Goal: Task Accomplishment & Management: Manage account settings

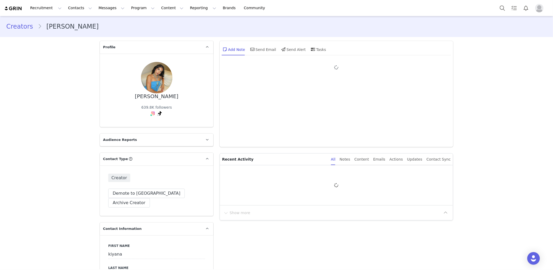
type input "+1 ([GEOGRAPHIC_DATA])"
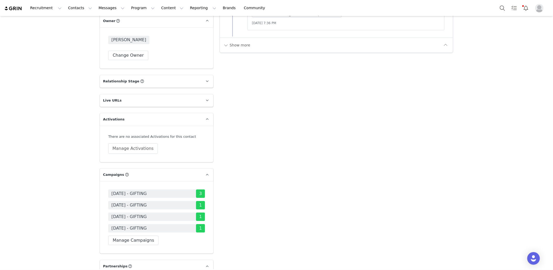
scroll to position [827, 0]
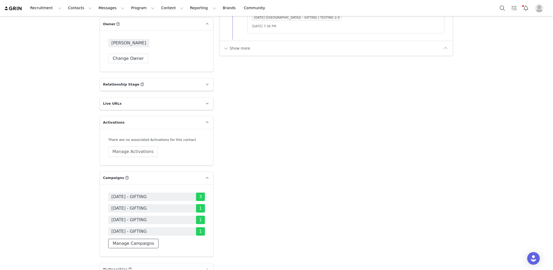
click at [140, 238] on button "Manage Campaigns" at bounding box center [133, 242] width 50 height 9
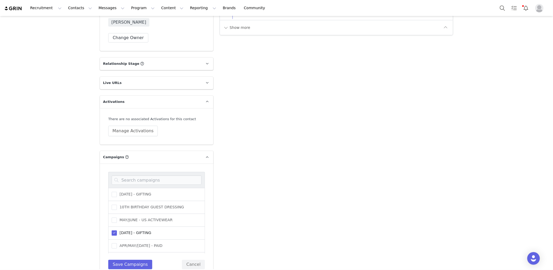
scroll to position [899, 0]
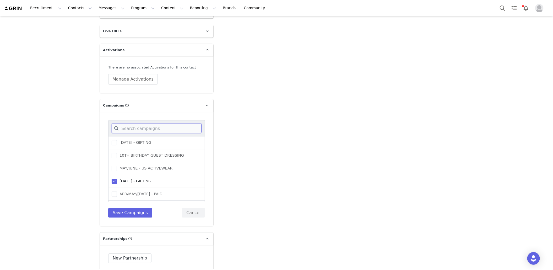
click at [156, 123] on input at bounding box center [157, 127] width 90 height 9
type input "sept"
click at [151, 140] on span "[DATE] - GIFTING" at bounding box center [134, 142] width 34 height 5
click at [117, 140] on input "[DATE] - GIFTING" at bounding box center [117, 140] width 0 height 0
click at [139, 208] on button "Save Campaigns" at bounding box center [130, 212] width 44 height 9
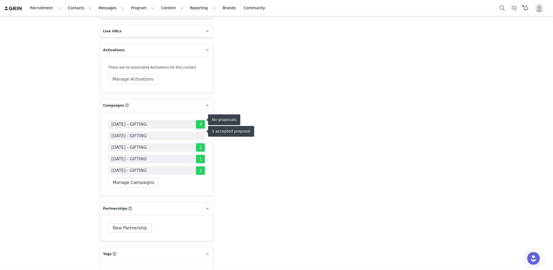
click at [174, 132] on span "[DATE] - GIFTING" at bounding box center [156, 136] width 97 height 8
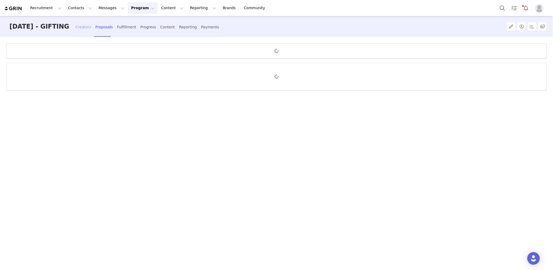
click at [91, 24] on div "Creators" at bounding box center [83, 27] width 16 height 14
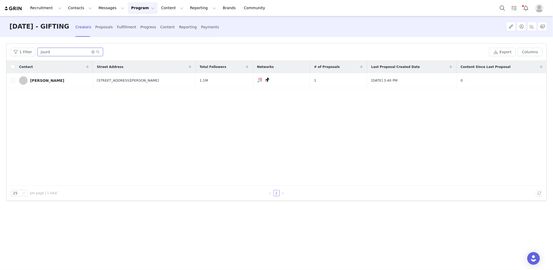
click at [80, 54] on input "jourd" at bounding box center [70, 52] width 66 height 8
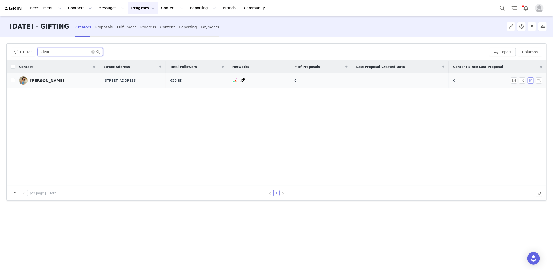
type input "kiyan"
click at [531, 82] on button "button" at bounding box center [531, 80] width 6 height 6
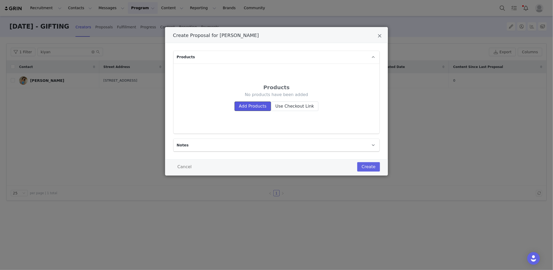
click at [258, 104] on button "Add Products" at bounding box center [253, 105] width 36 height 9
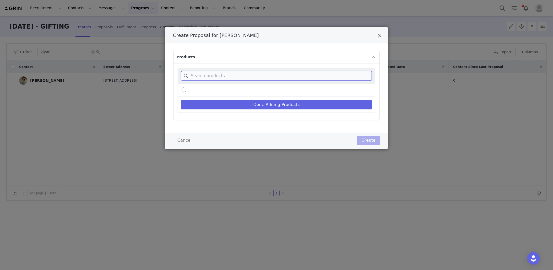
click at [232, 74] on input "Create Proposal for kiyana ebrahimi" at bounding box center [276, 75] width 191 height 9
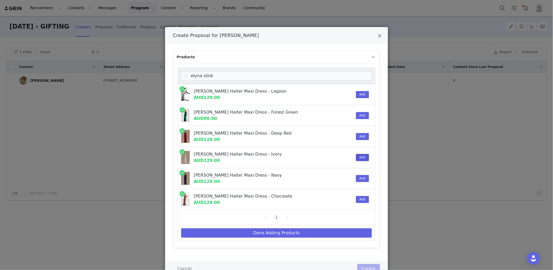
click at [362, 155] on button "Add" at bounding box center [362, 157] width 13 height 7
click at [224, 73] on input "elyna slink" at bounding box center [276, 75] width 191 height 9
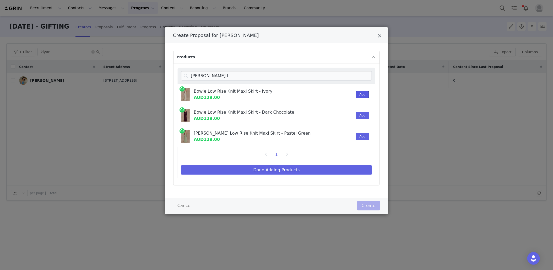
click at [366, 91] on button "Add" at bounding box center [362, 94] width 13 height 7
click at [275, 76] on input "[PERSON_NAME] l" at bounding box center [276, 75] width 191 height 9
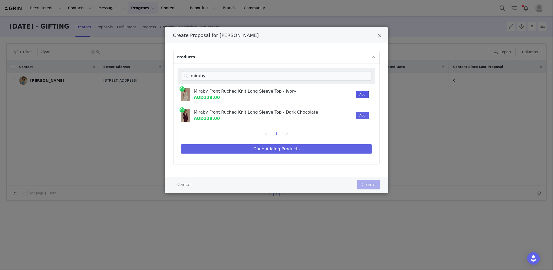
click at [361, 95] on button "Add" at bounding box center [362, 94] width 13 height 7
click at [273, 78] on input "miraby" at bounding box center [276, 75] width 191 height 9
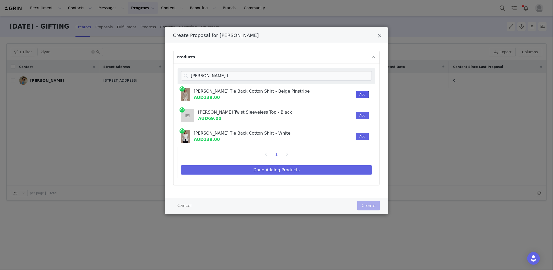
click at [365, 92] on button "Add" at bounding box center [362, 94] width 13 height 7
click at [237, 79] on input "[PERSON_NAME] t" at bounding box center [276, 75] width 191 height 9
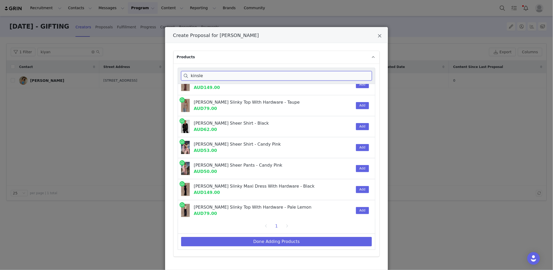
scroll to position [95, 0]
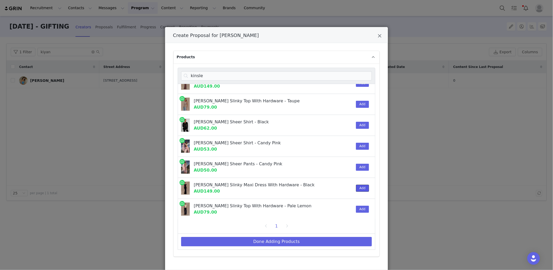
click at [364, 186] on button "Add" at bounding box center [362, 187] width 13 height 7
click at [227, 78] on input "kinsle" at bounding box center [276, 75] width 191 height 9
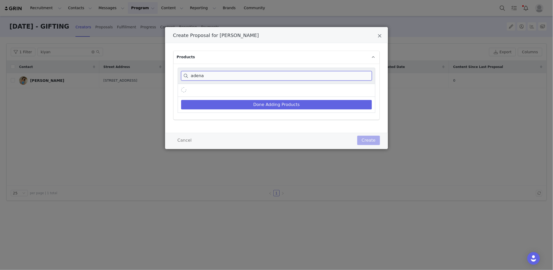
scroll to position [0, 0]
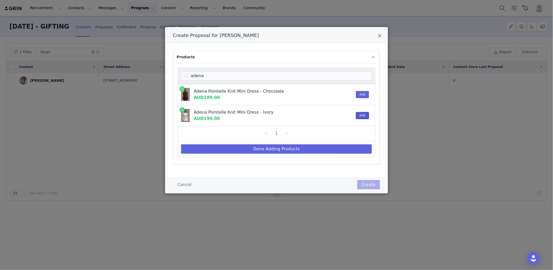
click at [360, 113] on button "Add" at bounding box center [362, 115] width 13 height 7
click at [305, 73] on input "adena" at bounding box center [276, 75] width 191 height 9
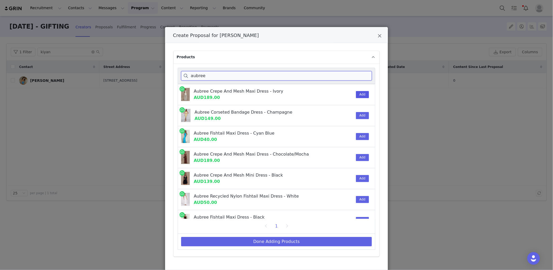
type input "aubree"
click at [361, 93] on button "Add" at bounding box center [362, 94] width 13 height 7
click at [288, 237] on button "Done Adding Products" at bounding box center [276, 241] width 191 height 9
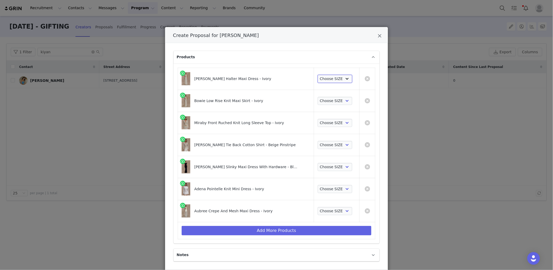
click at [332, 78] on select "Choose SIZE XXS XS S M L XL XXL 3XL" at bounding box center [335, 79] width 35 height 8
select select "27441613"
click at [318, 75] on select "Choose SIZE XXS XS S M L XL XXL 3XL" at bounding box center [335, 79] width 35 height 8
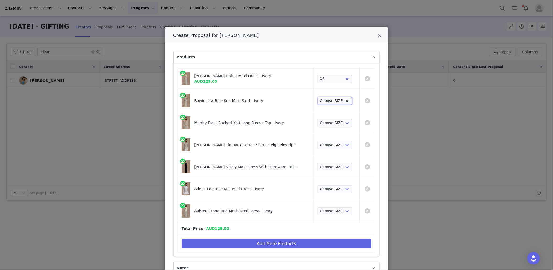
click at [330, 101] on select "Choose SIZE XXS XS S M L XL XXL 3XL" at bounding box center [335, 101] width 35 height 8
select select "27418136"
click at [318, 97] on select "Choose SIZE XXS XS S M L XL XXL 3XL" at bounding box center [335, 101] width 35 height 8
click at [329, 126] on select "Choose SIZE XXS XS S M L XL XXL 3XL" at bounding box center [335, 123] width 35 height 8
select select "27410786"
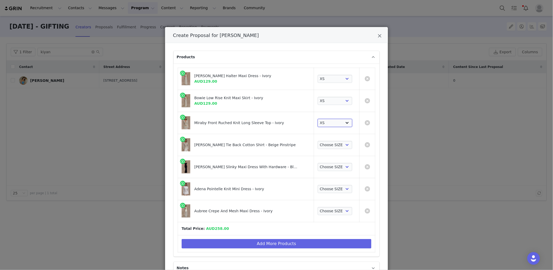
click at [318, 119] on select "Choose SIZE XXS XS S M L XL XXL 3XL" at bounding box center [335, 123] width 35 height 8
click at [328, 150] on td "Choose SIZE XXS XS S M L XL XXL 3XL" at bounding box center [337, 145] width 46 height 22
click at [328, 146] on select "Choose SIZE XXS XS S M L XL XXL 3XL" at bounding box center [335, 145] width 35 height 8
select select "27861981"
click at [318, 141] on select "Choose SIZE XXS XS S M L XL XXL 3XL" at bounding box center [335, 145] width 35 height 8
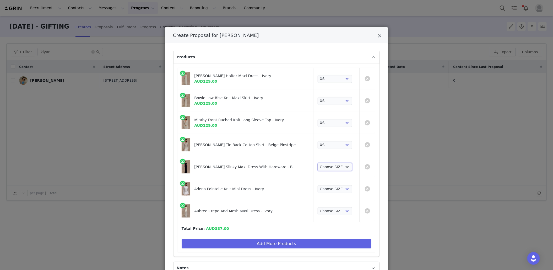
click at [328, 168] on select "Choose SIZE XXS XS S M L XL XXL 3XL" at bounding box center [335, 167] width 35 height 8
select select "27635729"
click at [318, 163] on select "Choose SIZE XXS XS S M L XL XXL 3XL" at bounding box center [335, 167] width 35 height 8
click at [328, 188] on select "Choose SIZE XXS XS S M L XL XXL 3XL" at bounding box center [335, 189] width 35 height 8
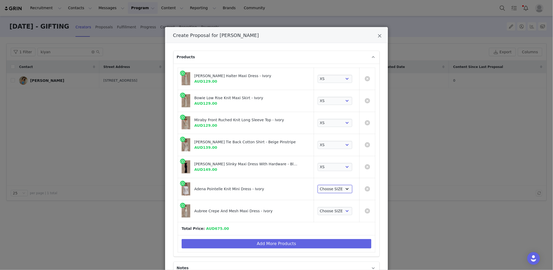
select select "27717069"
click at [318, 185] on select "Choose SIZE XXS XS S M L XL XXL 3XL" at bounding box center [335, 189] width 35 height 8
click at [331, 211] on select "Choose SIZE XXS XS S M L XL XXL 3XL" at bounding box center [335, 211] width 35 height 8
select select "27693887"
click at [318, 207] on select "Choose SIZE XXS XS S M L XL XXL 3XL" at bounding box center [335, 211] width 35 height 8
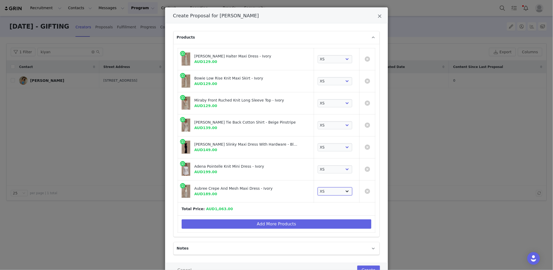
scroll to position [41, 0]
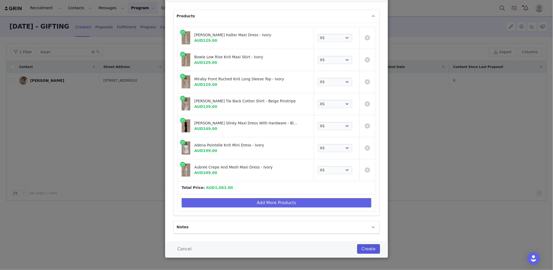
click at [369, 251] on button "Create" at bounding box center [368, 248] width 23 height 9
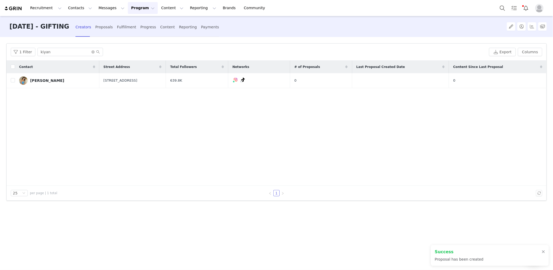
click at [136, 27] on div "Fulfillment" at bounding box center [126, 27] width 19 height 14
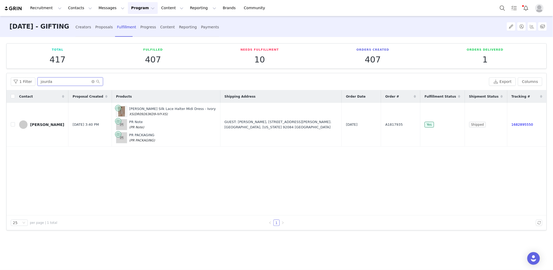
click at [61, 79] on input "jourda" at bounding box center [70, 81] width 66 height 8
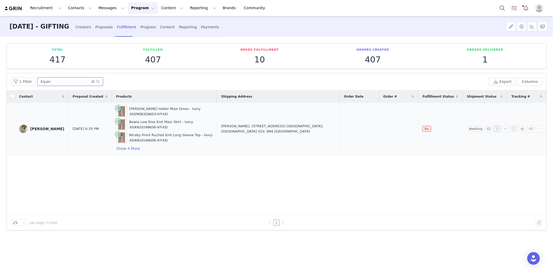
type input "kiyan"
click at [497, 129] on button "button" at bounding box center [497, 129] width 6 height 6
click at [505, 129] on button "button" at bounding box center [505, 129] width 6 height 6
drag, startPoint x: 389, startPoint y: 128, endPoint x: 422, endPoint y: 128, distance: 33.0
click at [420, 128] on td "A1818834" at bounding box center [400, 129] width 39 height 52
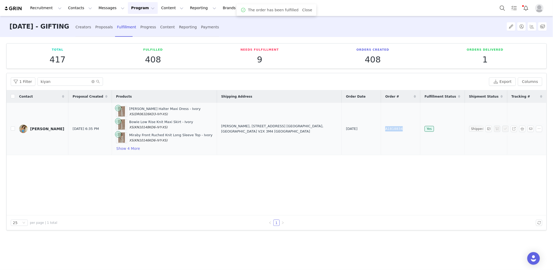
copy span "A1818834"
drag, startPoint x: 209, startPoint y: 128, endPoint x: 236, endPoint y: 128, distance: 27.0
click at [236, 128] on td "[PERSON_NAME], [STREET_ADDRESS] [GEOGRAPHIC_DATA], [GEOGRAPHIC_DATA] V2X 3M4 [G…" at bounding box center [279, 129] width 125 height 52
copy div "[PERSON_NAME]"
drag, startPoint x: 60, startPoint y: 127, endPoint x: 30, endPoint y: 126, distance: 30.1
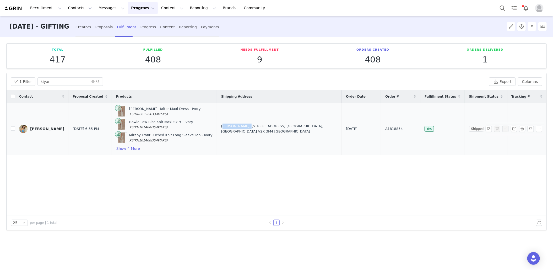
click at [30, 126] on td "[PERSON_NAME]" at bounding box center [41, 129] width 53 height 52
copy div "[PERSON_NAME]"
copy div "[STREET_ADDRESS] [GEOGRAPHIC_DATA], [GEOGRAPHIC_DATA] V2X 3M4 [GEOGRAPHIC_DATA]"
drag, startPoint x: 238, startPoint y: 128, endPoint x: 345, endPoint y: 128, distance: 107.4
click at [341, 128] on td "[PERSON_NAME], [STREET_ADDRESS] [GEOGRAPHIC_DATA], [GEOGRAPHIC_DATA] V2X 3M4 [G…" at bounding box center [279, 129] width 125 height 52
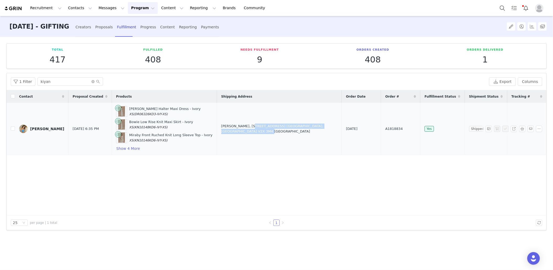
click at [52, 129] on div "[PERSON_NAME]" at bounding box center [47, 129] width 34 height 4
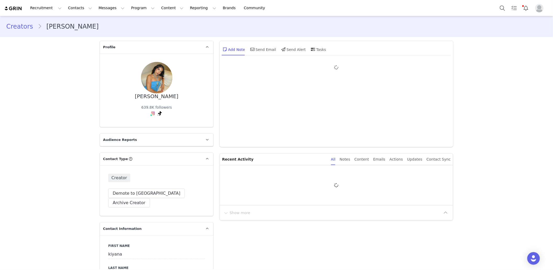
type input "+1 ([GEOGRAPHIC_DATA])"
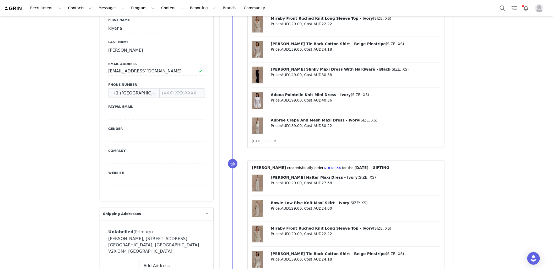
scroll to position [308, 0]
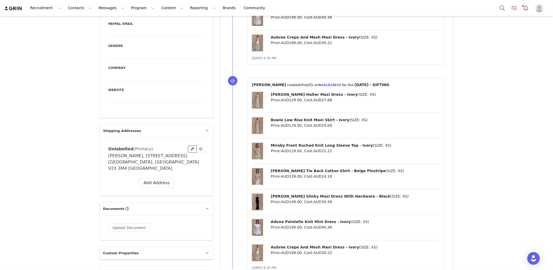
click at [193, 147] on icon at bounding box center [192, 148] width 3 height 3
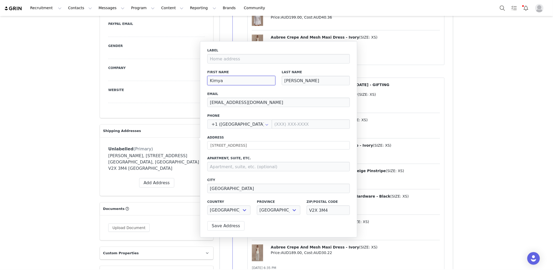
click at [216, 81] on input "Kimya" at bounding box center [241, 80] width 68 height 9
type input "k"
type input "Kiyana"
click at [220, 224] on button "Save Address" at bounding box center [225, 225] width 37 height 9
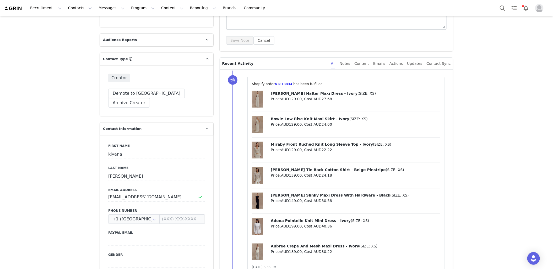
scroll to position [105, 0]
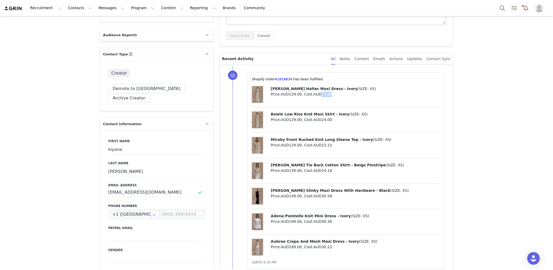
drag, startPoint x: 321, startPoint y: 94, endPoint x: 348, endPoint y: 94, distance: 26.7
click at [348, 94] on p "Price: AUD129.00 , Cost: AUD27.68" at bounding box center [355, 94] width 169 height 6
copy span "27.68"
copy span "24.00"
drag, startPoint x: 321, startPoint y: 120, endPoint x: 361, endPoint y: 119, distance: 39.8
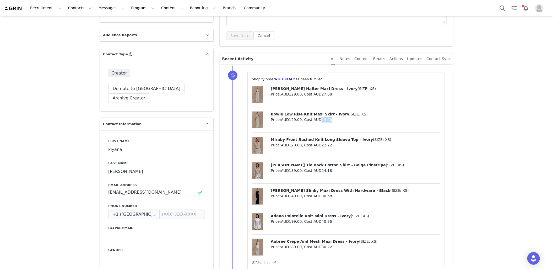
click at [362, 119] on p "Price: AUD129.00 , Cost: AUD24.00" at bounding box center [355, 120] width 169 height 6
copy span "22.22"
drag, startPoint x: 323, startPoint y: 144, endPoint x: 371, endPoint y: 144, distance: 48.5
click at [373, 144] on p "Price: AUD129.00 , Cost: AUD22.22" at bounding box center [355, 145] width 169 height 6
copy span "24.18"
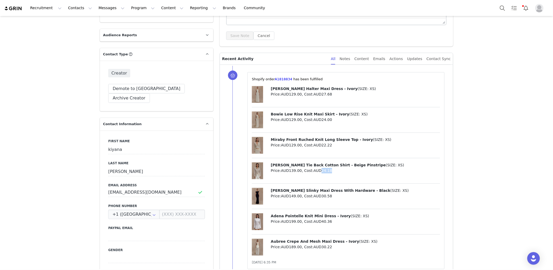
drag, startPoint x: 322, startPoint y: 170, endPoint x: 346, endPoint y: 170, distance: 24.6
click at [351, 170] on p "Price: AUD139.00 , Cost: AUD24.18" at bounding box center [355, 171] width 169 height 6
drag, startPoint x: 321, startPoint y: 194, endPoint x: 344, endPoint y: 194, distance: 23.1
click at [345, 194] on p "Price: AUD149.00 , Cost: AUD30.58" at bounding box center [355, 196] width 169 height 6
copy span "30.58"
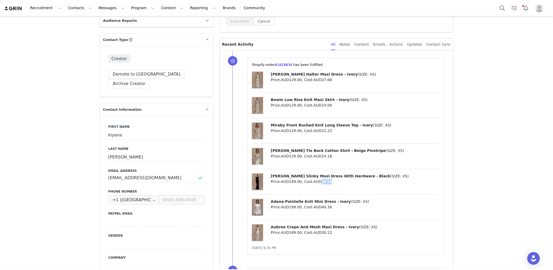
scroll to position [133, 0]
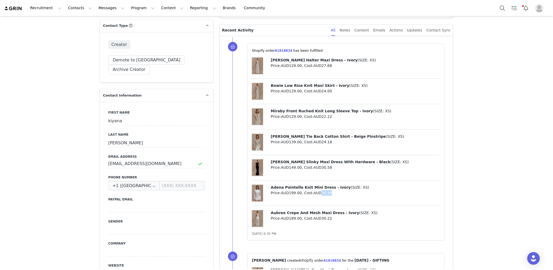
drag, startPoint x: 322, startPoint y: 191, endPoint x: 351, endPoint y: 191, distance: 29.6
click at [351, 191] on p "Price: AUD199.00 , Cost: AUD40.36" at bounding box center [355, 193] width 169 height 6
copy span "40.36"
drag, startPoint x: 322, startPoint y: 218, endPoint x: 367, endPoint y: 218, distance: 45.1
click at [367, 218] on p "Price: AUD189.00 , Cost: AUD30.22" at bounding box center [355, 218] width 169 height 6
